Goal: Task Accomplishment & Management: Manage account settings

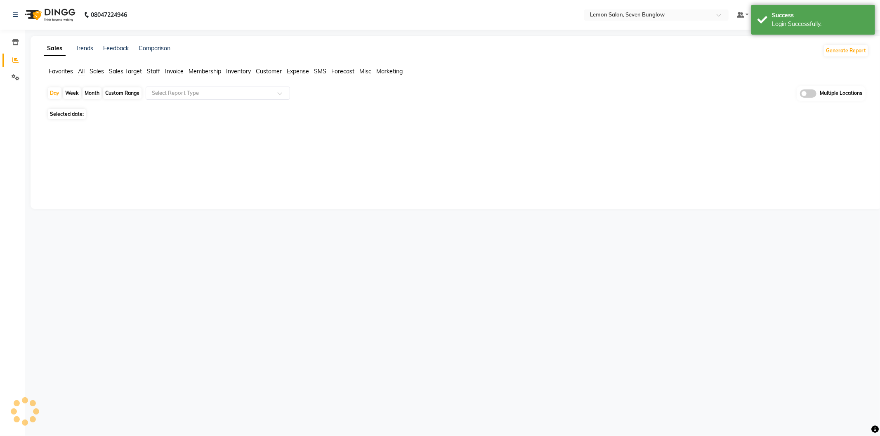
select select "en"
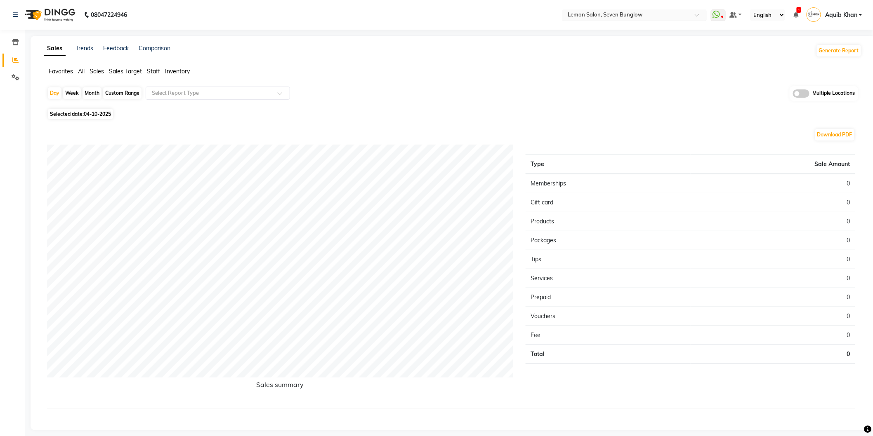
click at [699, 12] on div at bounding box center [634, 16] width 144 height 8
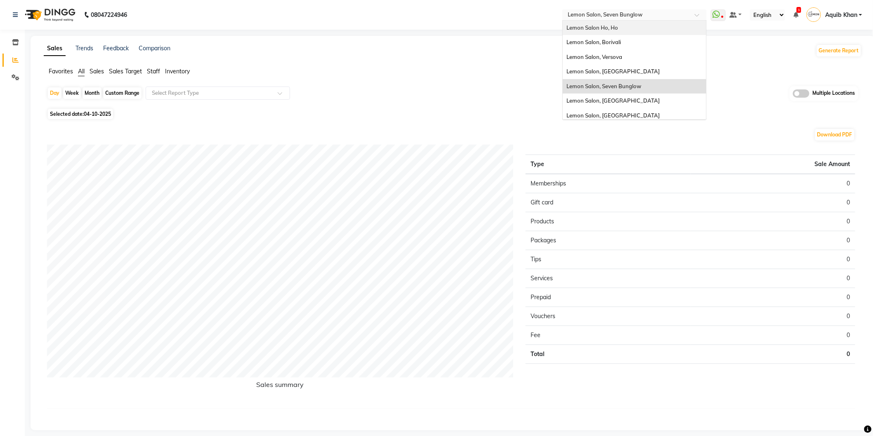
click at [628, 32] on div "Lemon Salon Ho, Ho" at bounding box center [635, 28] width 144 height 15
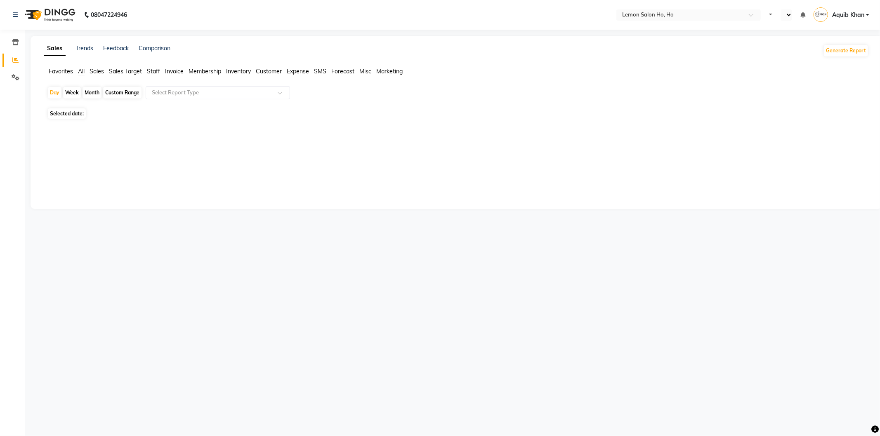
select select "en"
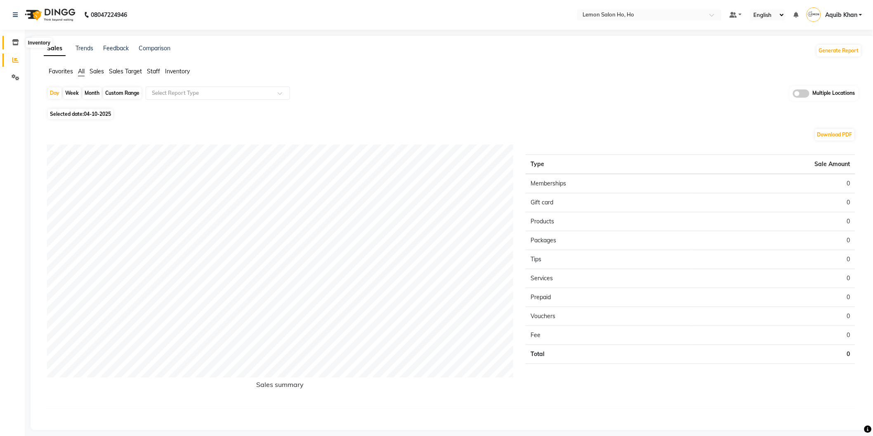
click at [11, 39] on span at bounding box center [15, 42] width 14 height 9
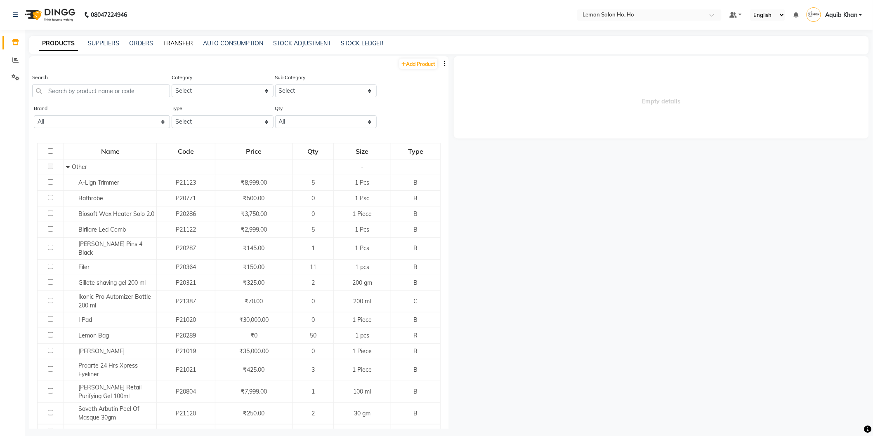
click at [177, 44] on link "TRANSFER" at bounding box center [178, 43] width 30 height 7
select select "sender"
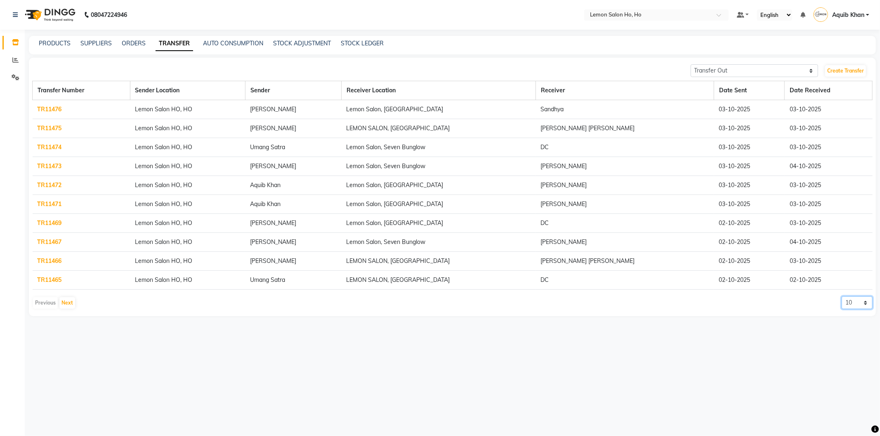
click at [865, 303] on select "10 20 50 100" at bounding box center [856, 303] width 31 height 13
click at [841, 297] on select "10 20 50 100" at bounding box center [856, 303] width 31 height 13
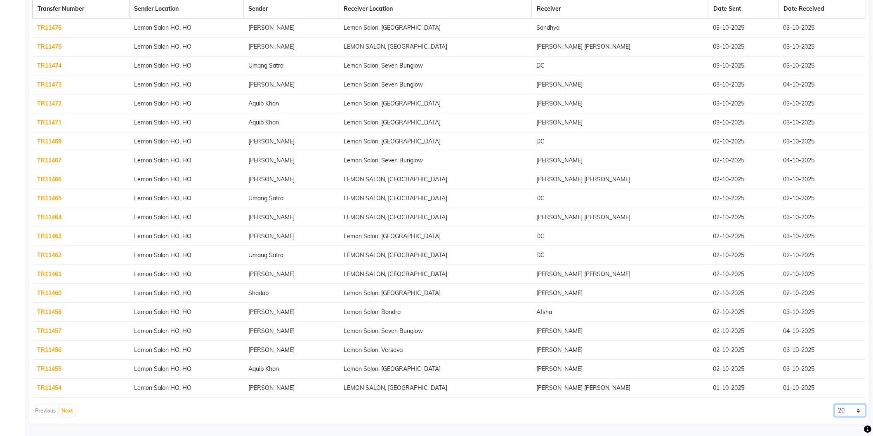
scroll to position [82, 0]
click at [857, 407] on select "10 20 50 100" at bounding box center [849, 410] width 31 height 13
click at [834, 404] on select "10 20 50 100" at bounding box center [849, 410] width 31 height 13
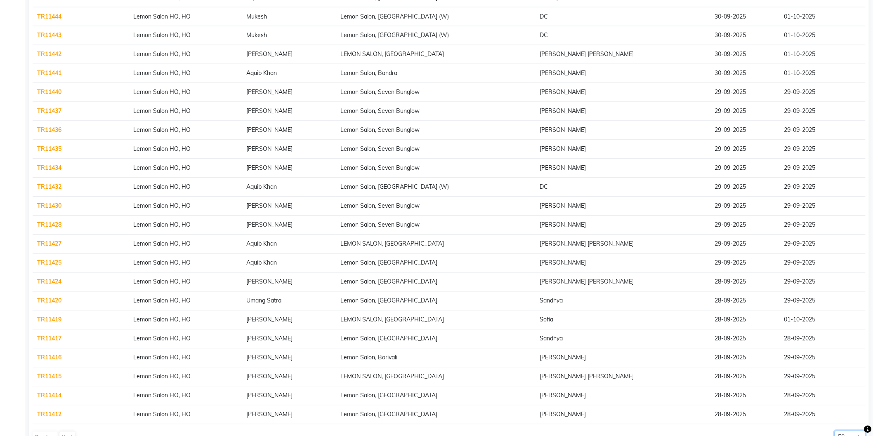
scroll to position [653, 0]
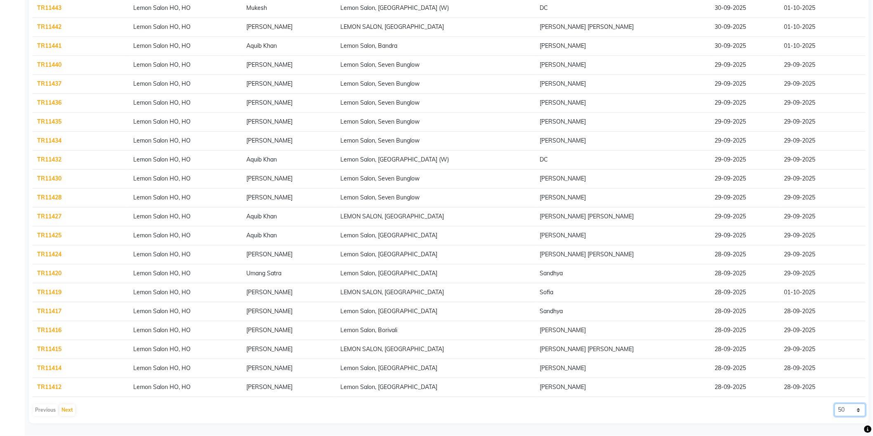
click at [858, 407] on select "10 20 50 100" at bounding box center [849, 410] width 31 height 13
select select "100"
click at [834, 404] on select "10 20 50 100" at bounding box center [849, 410] width 31 height 13
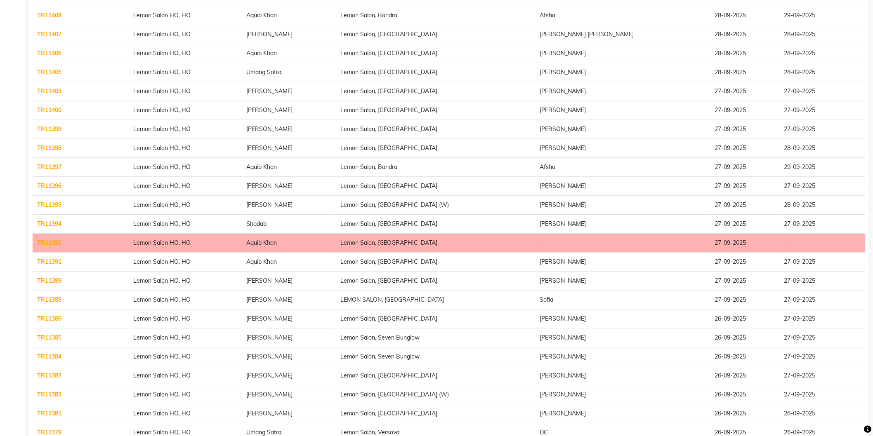
scroll to position [1142, 0]
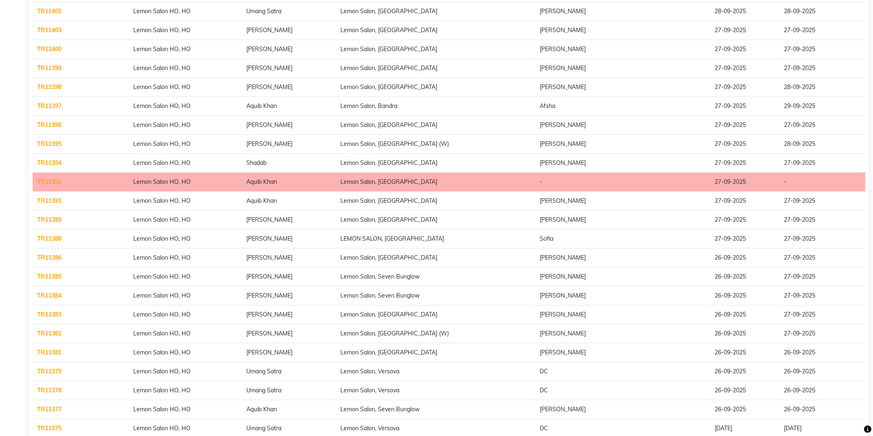
click at [42, 205] on link "TR11391" at bounding box center [50, 200] width 24 height 7
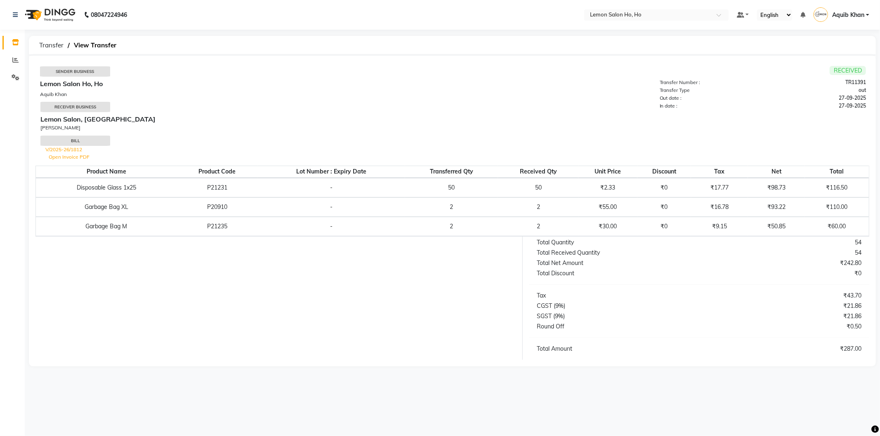
select select "sender"
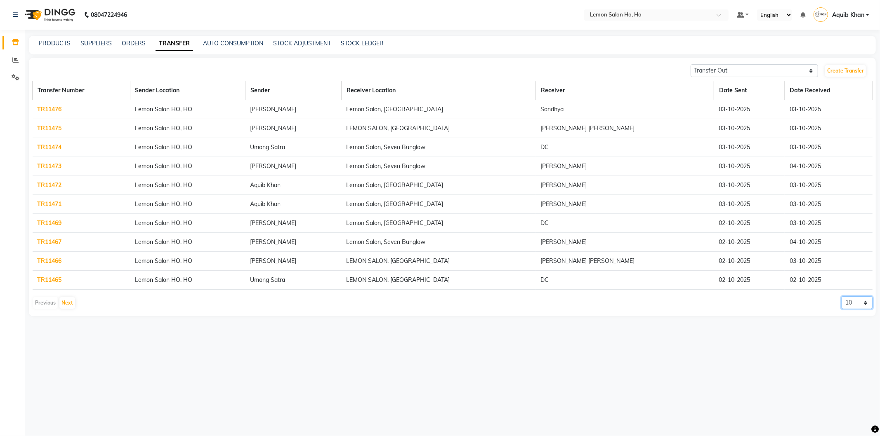
click at [865, 303] on select "10 20 50 100" at bounding box center [856, 303] width 31 height 13
select select "100"
click at [841, 297] on select "10 20 50 100" at bounding box center [856, 303] width 31 height 13
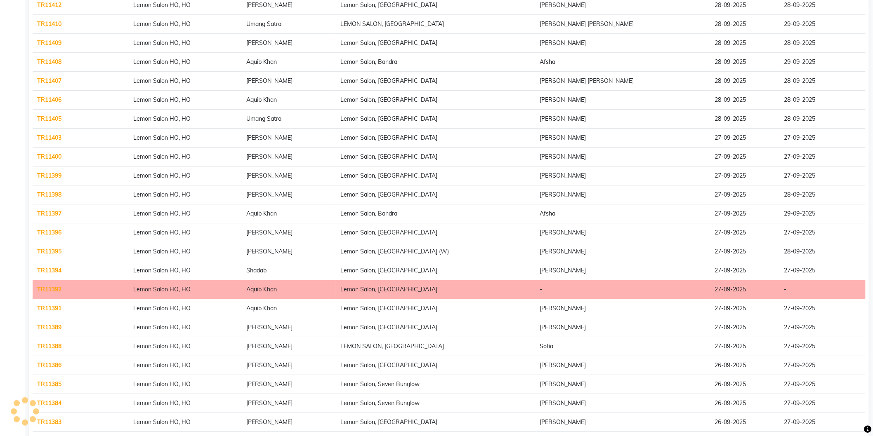
scroll to position [1039, 0]
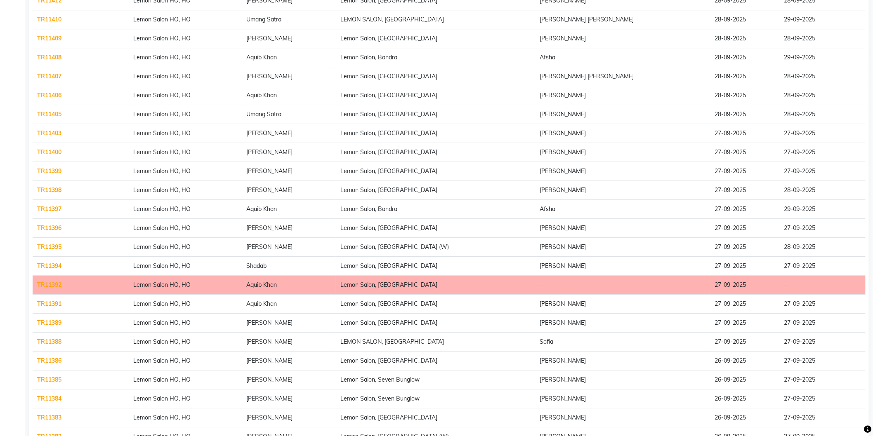
click at [50, 96] on link "TR11406" at bounding box center [50, 95] width 24 height 7
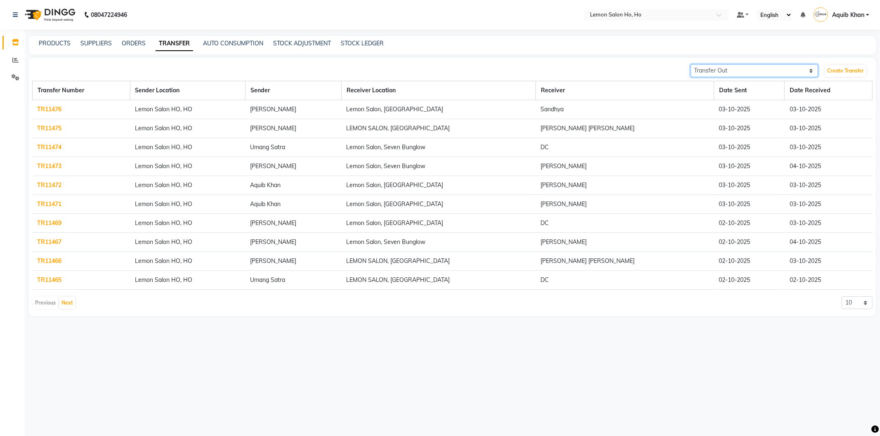
click at [807, 71] on select "Transfer In Transfer Out" at bounding box center [755, 70] width 128 height 13
select select "receiving"
click at [691, 64] on select "Transfer In Transfer Out" at bounding box center [755, 70] width 128 height 13
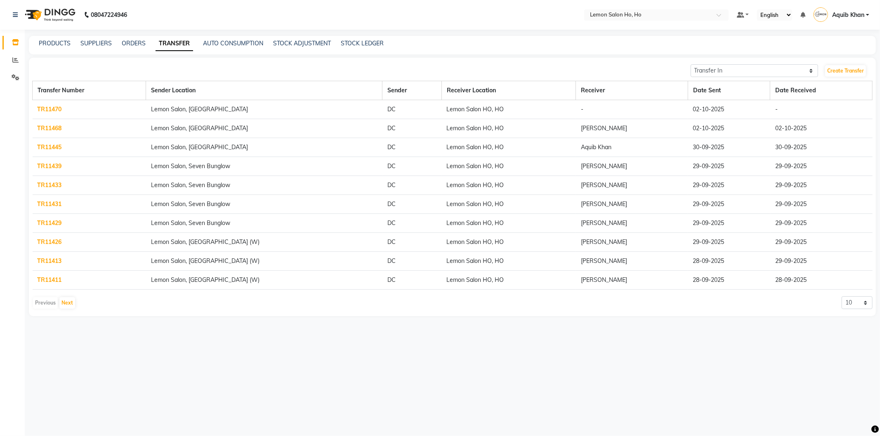
click at [52, 109] on link "TR11470" at bounding box center [50, 109] width 24 height 7
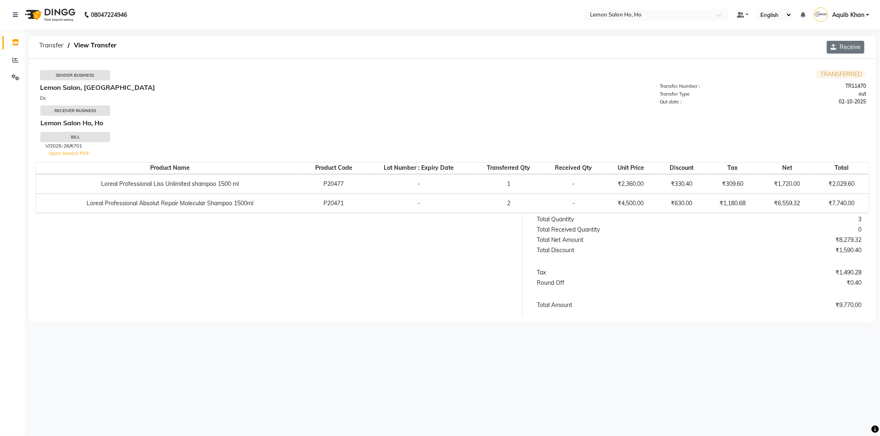
click at [842, 45] on button "Receive" at bounding box center [846, 47] width 38 height 13
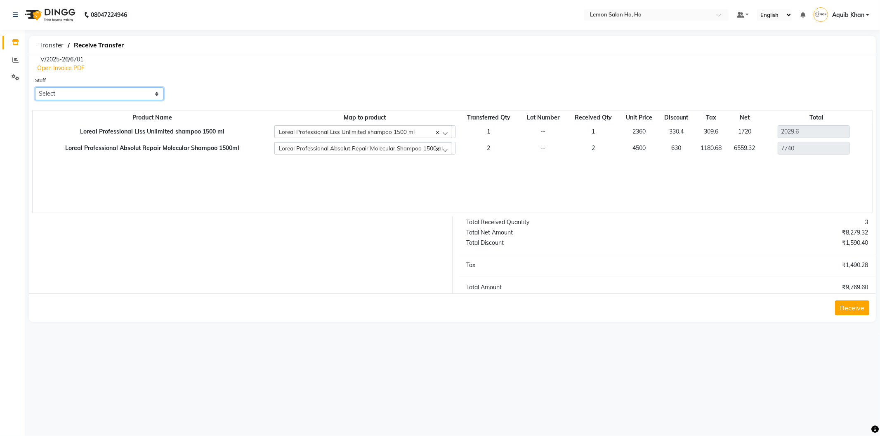
click at [118, 92] on select "Select Annie Aquib Khan DC DINGG Support Farheen Ansari Kalpesh Kumavat Mohamme…" at bounding box center [99, 93] width 129 height 13
select select "88559"
click at [35, 87] on select "Select Annie Aquib Khan DC DINGG Support Farheen Ansari Kalpesh Kumavat Mohamme…" at bounding box center [99, 93] width 129 height 13
click at [858, 306] on button "Receive" at bounding box center [852, 308] width 34 height 15
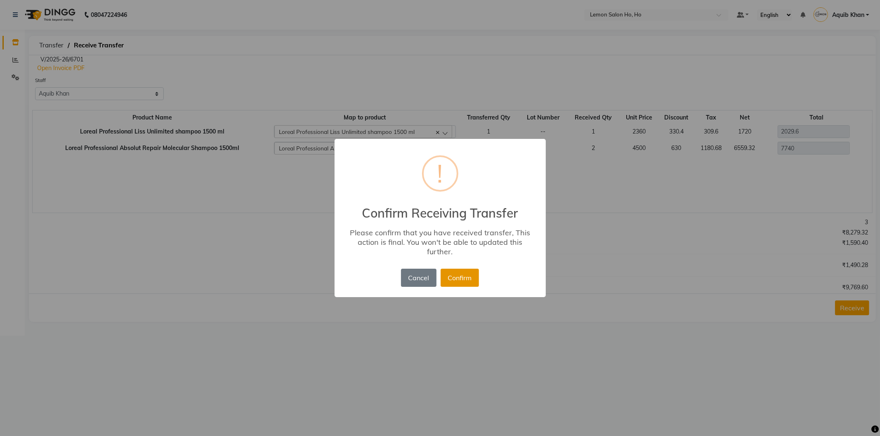
click at [454, 278] on button "Confirm" at bounding box center [460, 278] width 38 height 18
